Goal: Register for event/course

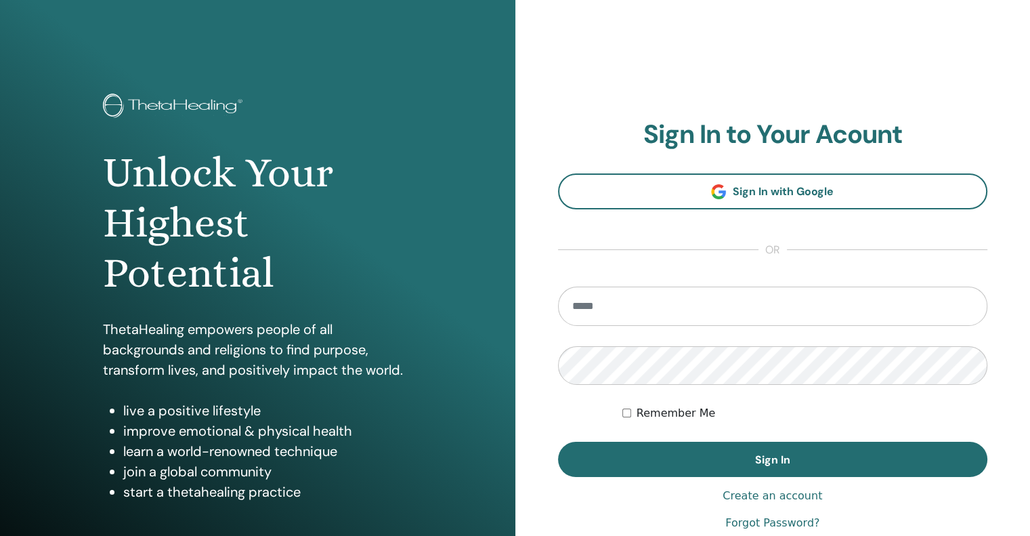
type input "**********"
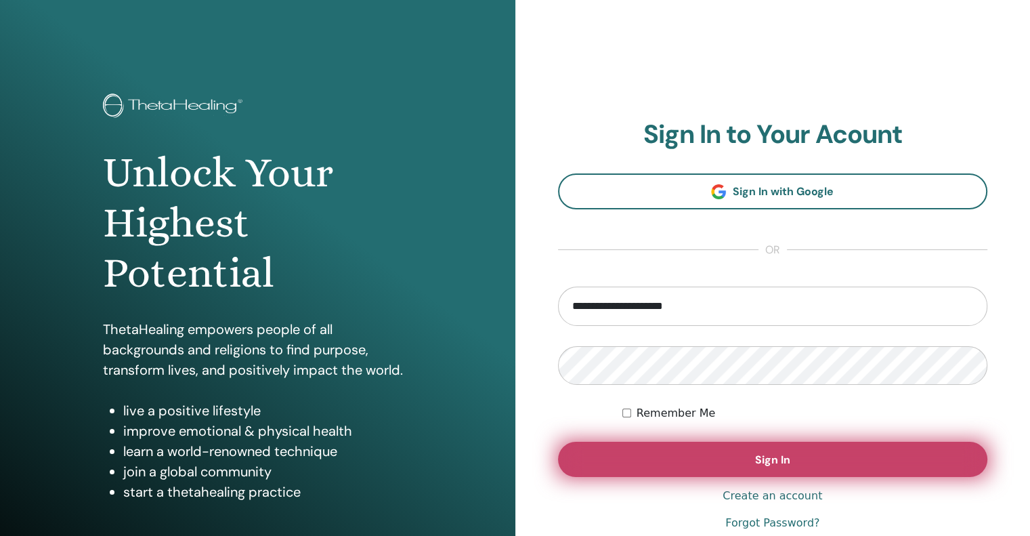
click at [607, 462] on button "Sign In" at bounding box center [773, 458] width 430 height 35
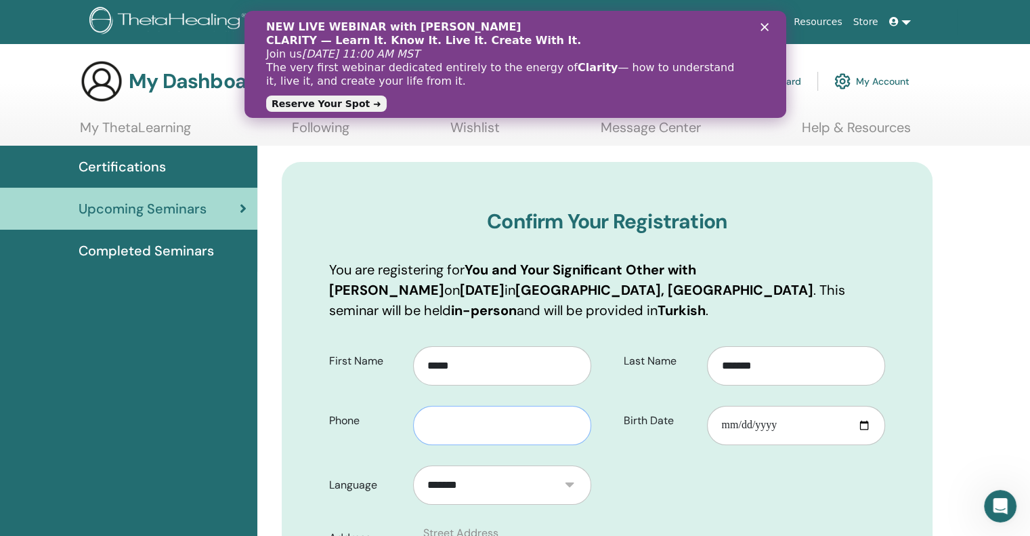
click at [532, 422] on input "text" at bounding box center [502, 425] width 178 height 39
type input "**********"
click at [759, 422] on input "Birth Date" at bounding box center [796, 425] width 178 height 39
click at [716, 424] on input "Birth Date" at bounding box center [796, 425] width 178 height 39
click at [724, 424] on input "Birth Date" at bounding box center [796, 425] width 178 height 39
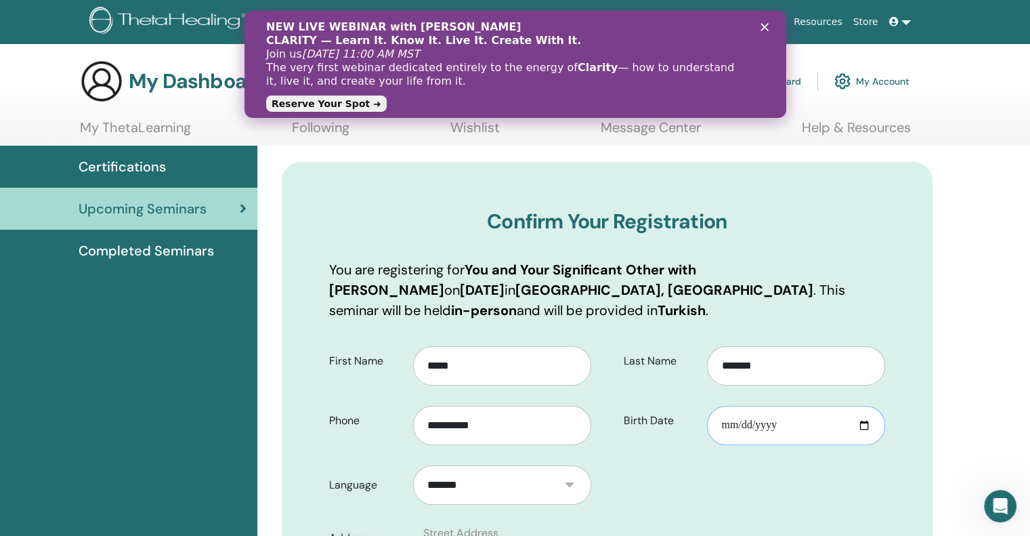
type input "**********"
click at [761, 26] on icon "Kapat" at bounding box center [764, 27] width 8 height 8
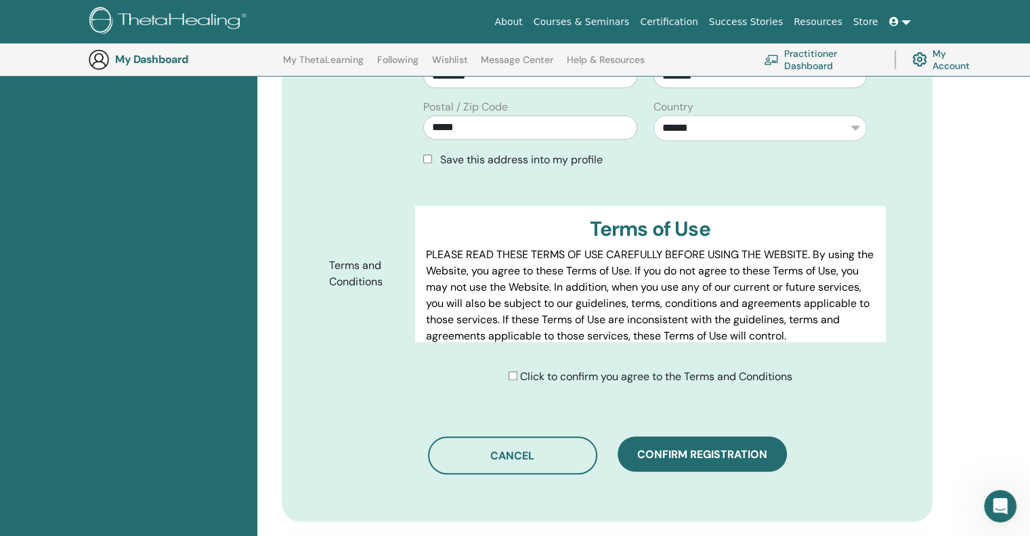
scroll to position [566, 0]
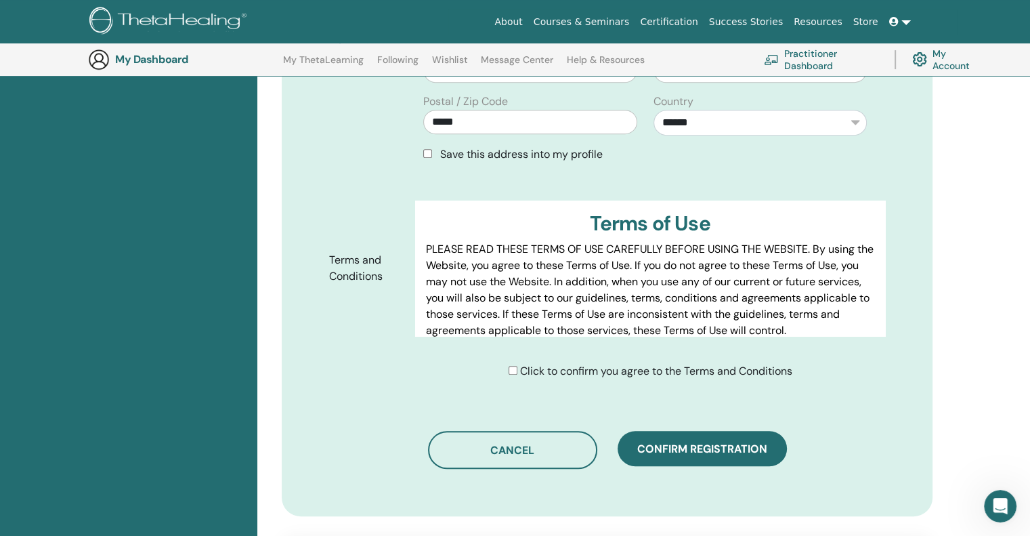
click at [501, 372] on div "Click to confirm you agree to the Terms and Conditions" at bounding box center [655, 371] width 480 height 16
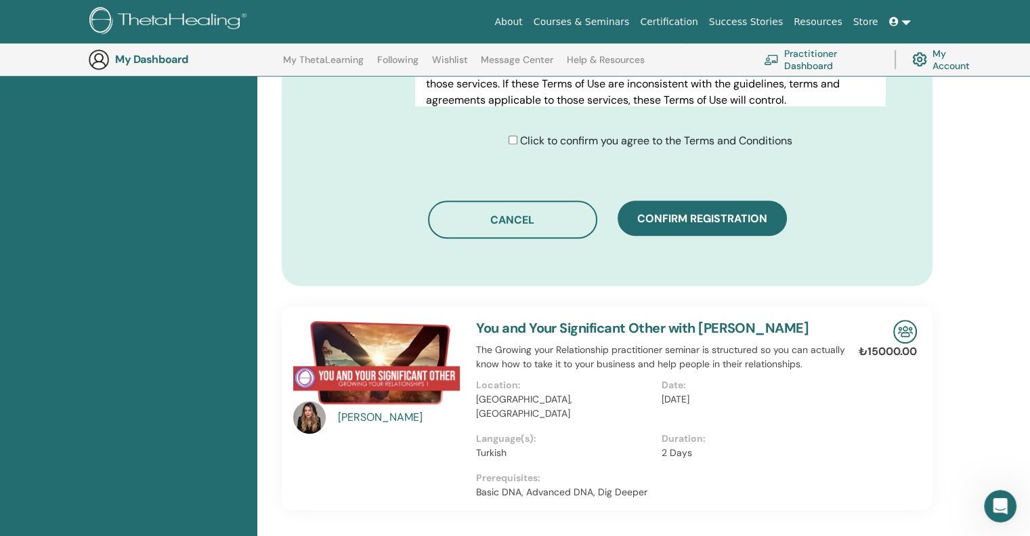
scroll to position [749, 0]
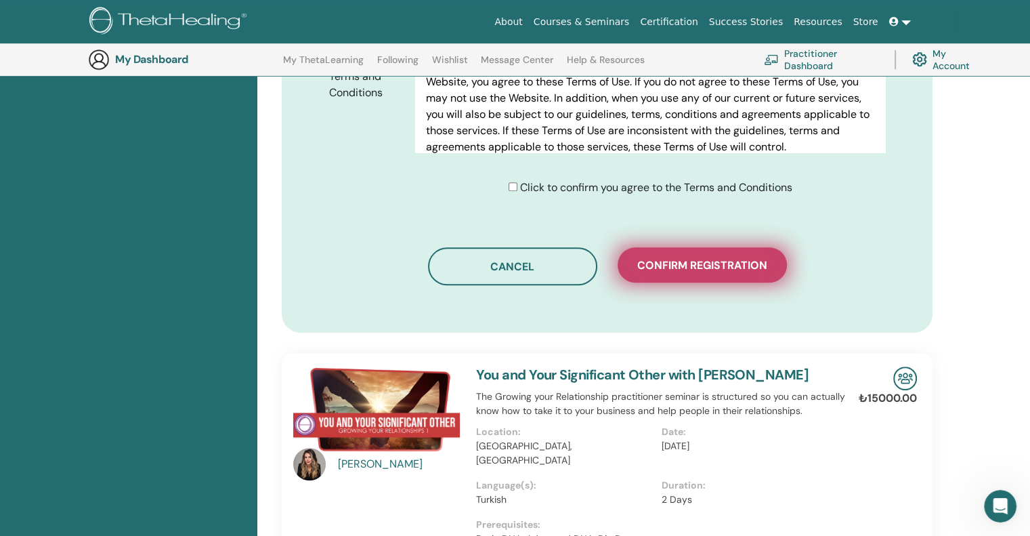
click at [762, 268] on span "Confirm registration" at bounding box center [702, 265] width 130 height 14
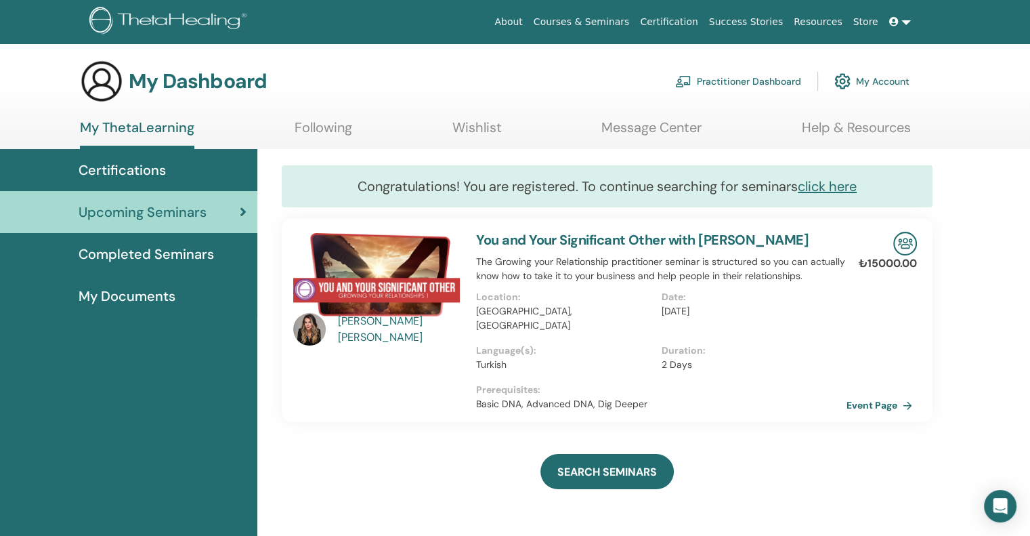
click at [395, 275] on img at bounding box center [376, 274] width 167 height 85
click at [163, 256] on span "Completed Seminars" at bounding box center [146, 254] width 135 height 20
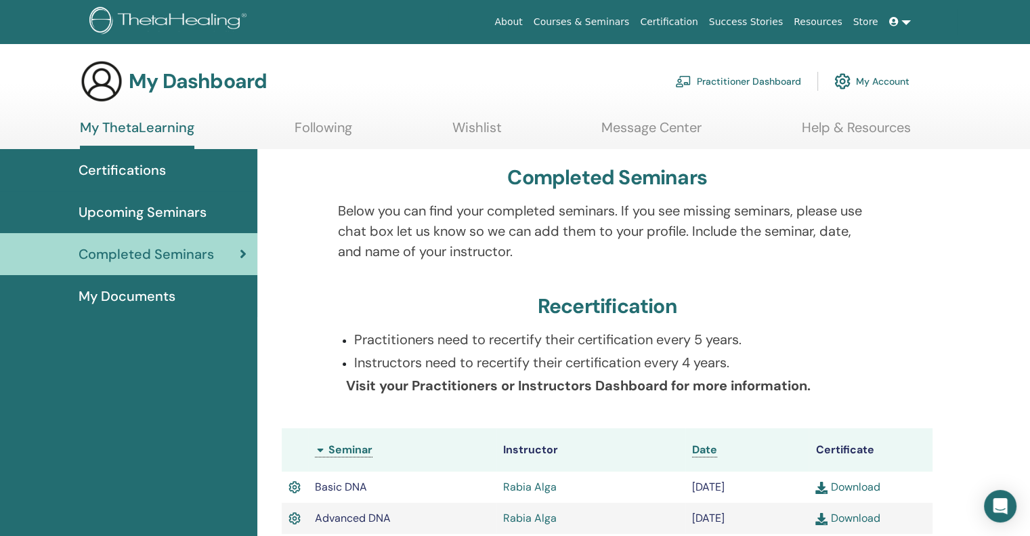
click at [184, 208] on span "Upcoming Seminars" at bounding box center [143, 212] width 128 height 20
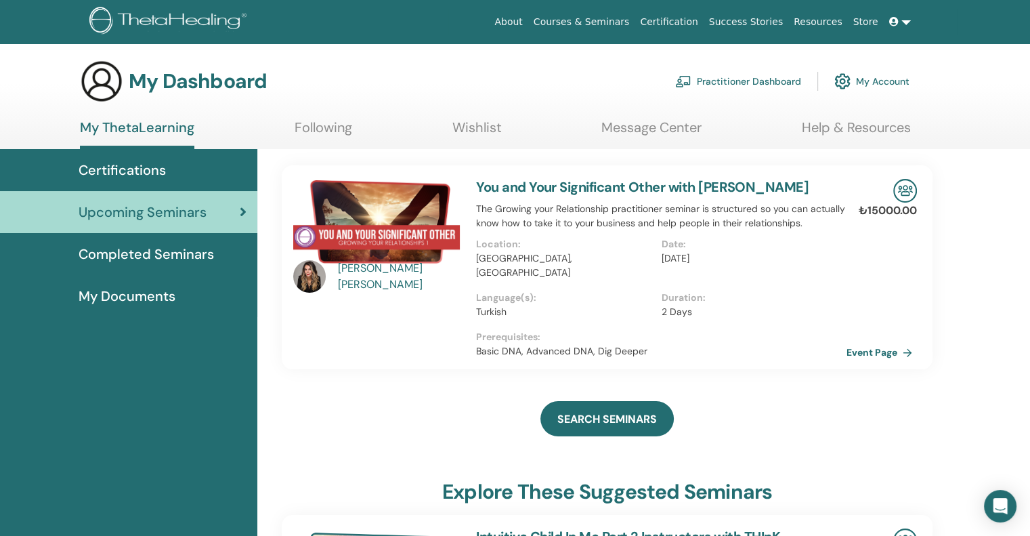
click at [158, 297] on span "My Documents" at bounding box center [127, 296] width 97 height 20
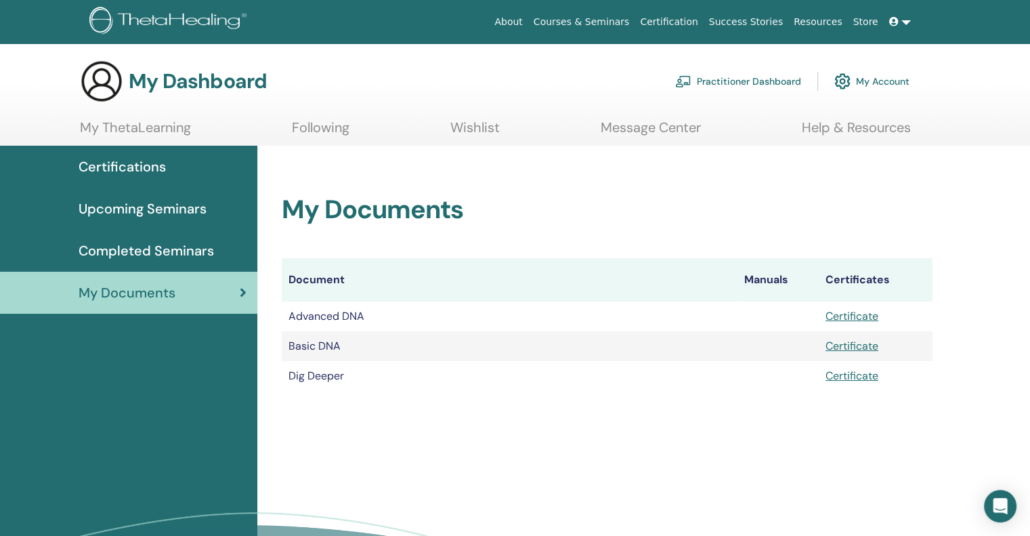
click at [165, 213] on span "Upcoming Seminars" at bounding box center [143, 208] width 128 height 20
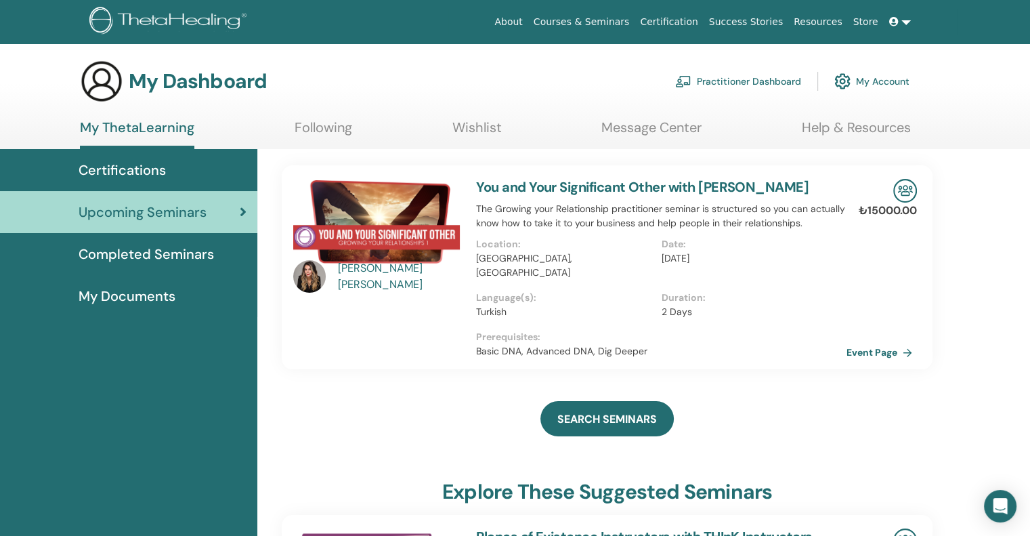
click at [372, 280] on div "[PERSON_NAME]" at bounding box center [400, 276] width 125 height 32
click at [312, 273] on img at bounding box center [309, 276] width 32 height 32
click at [604, 23] on link "Courses & Seminars" at bounding box center [581, 21] width 107 height 25
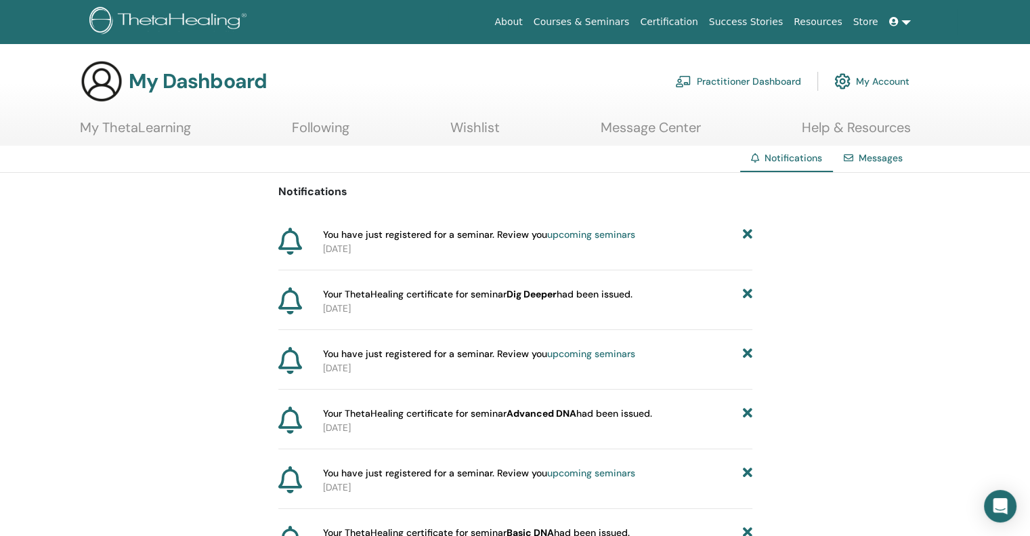
click at [591, 309] on p "[DATE]" at bounding box center [537, 308] width 429 height 14
click at [627, 294] on span "Your ThetaHealing certificate for seminar Dig Deeper had been issued." at bounding box center [477, 294] width 309 height 14
